Goal: Task Accomplishment & Management: Use online tool/utility

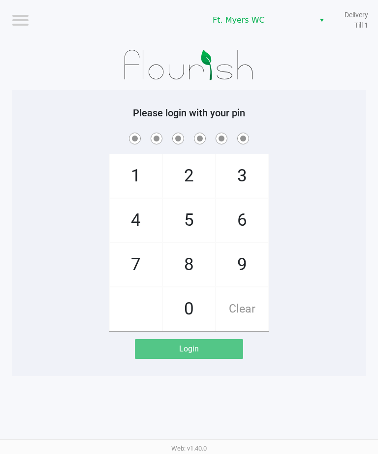
click at [196, 171] on span "2" at bounding box center [189, 175] width 52 height 43
checkbox input "true"
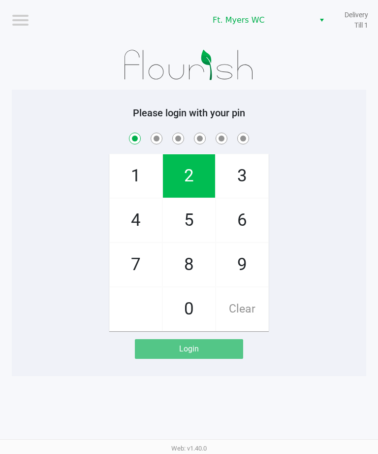
click at [250, 260] on span "9" at bounding box center [242, 264] width 52 height 43
checkbox input "true"
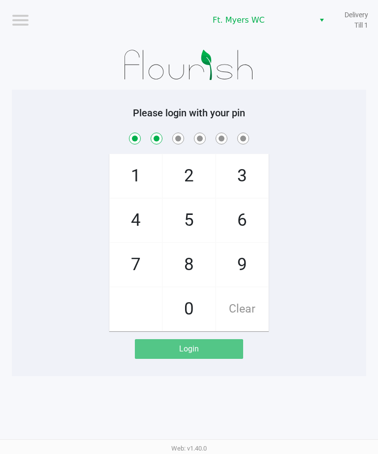
click at [253, 163] on span "3" at bounding box center [242, 175] width 52 height 43
checkbox input "true"
click at [201, 165] on span "2" at bounding box center [189, 175] width 52 height 43
checkbox input "true"
click at [196, 215] on span "5" at bounding box center [189, 220] width 52 height 43
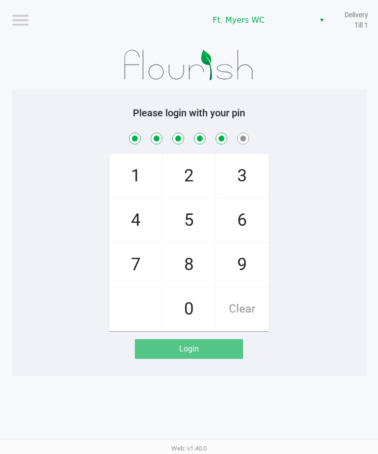
checkbox input "true"
click at [193, 296] on span "0" at bounding box center [189, 308] width 52 height 43
checkbox input "true"
